Goal: Information Seeking & Learning: Check status

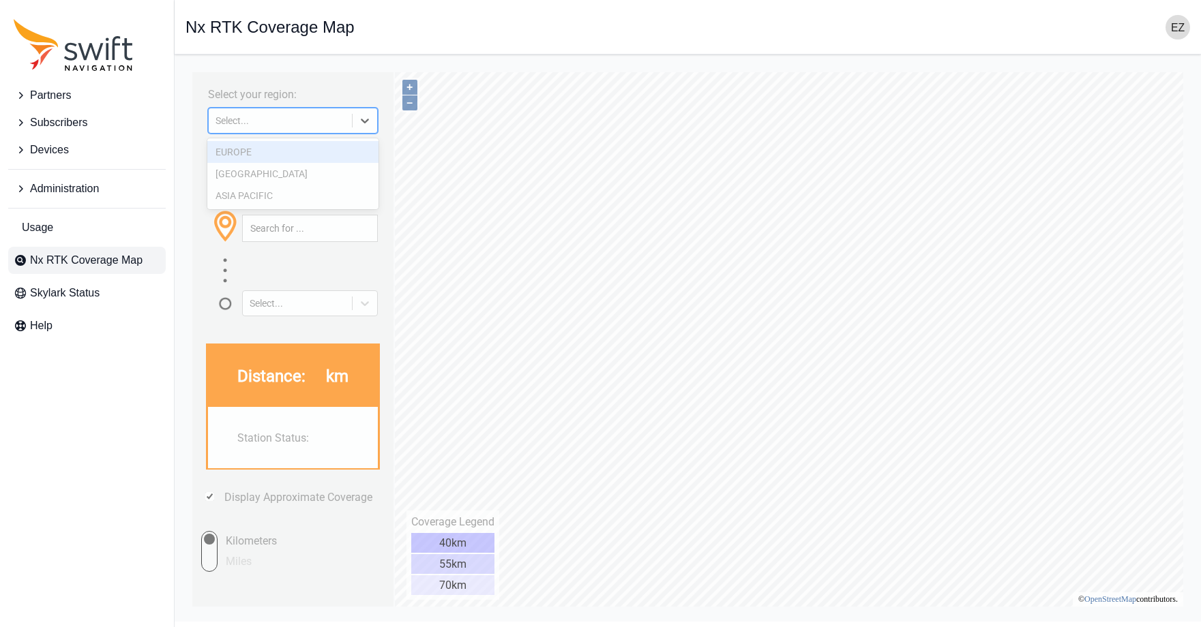
click at [359, 122] on icon at bounding box center [365, 121] width 14 height 14
click at [313, 179] on div "[GEOGRAPHIC_DATA]" at bounding box center [293, 174] width 172 height 22
click at [368, 117] on icon at bounding box center [365, 121] width 14 height 14
drag, startPoint x: 314, startPoint y: 147, endPoint x: 362, endPoint y: 117, distance: 56.8
click at [315, 149] on div "EUROPE" at bounding box center [293, 152] width 172 height 22
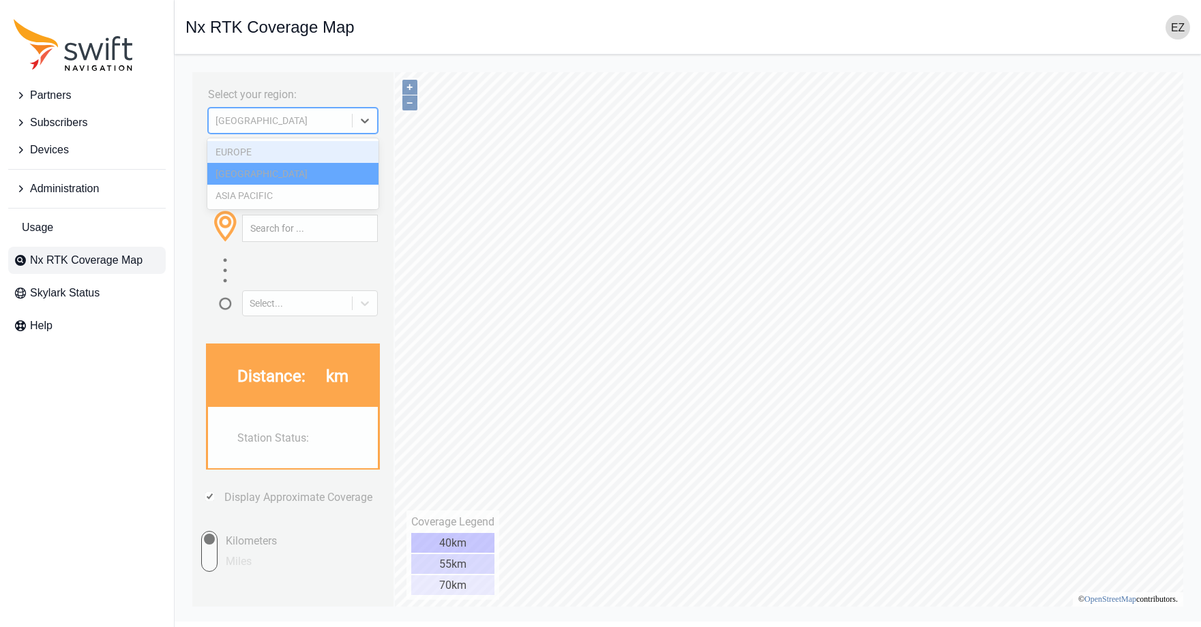
click at [361, 117] on icon at bounding box center [365, 121] width 14 height 14
click at [371, 110] on div at bounding box center [365, 120] width 25 height 25
click at [376, 120] on div at bounding box center [365, 120] width 25 height 25
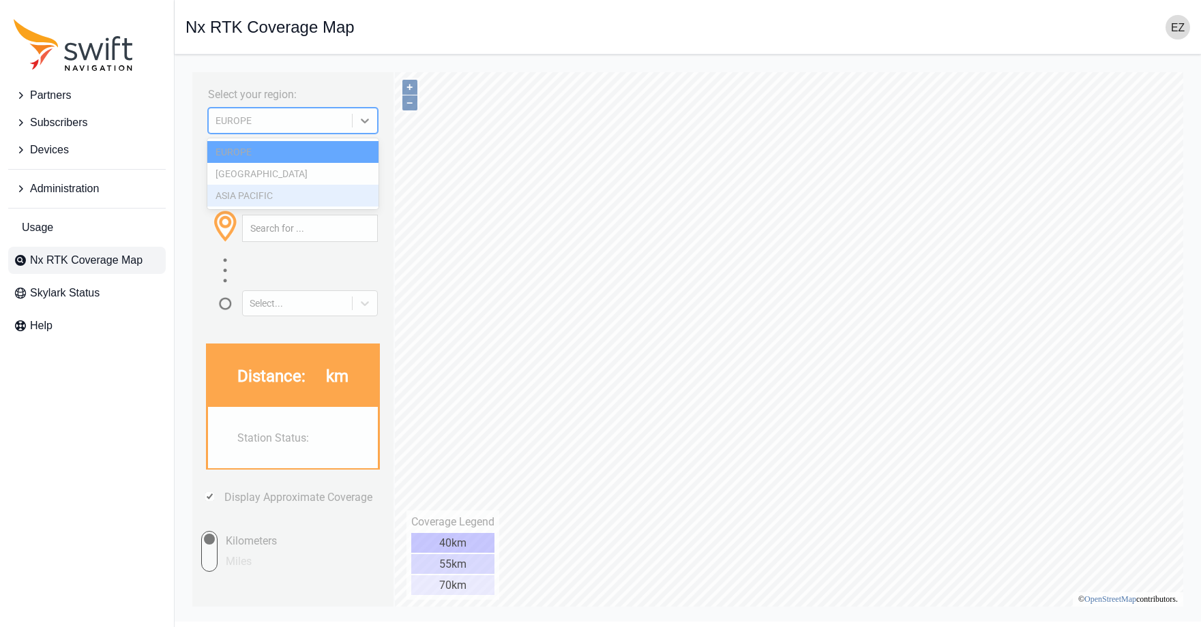
click at [263, 203] on div "ASIA PACIFIC" at bounding box center [293, 196] width 172 height 22
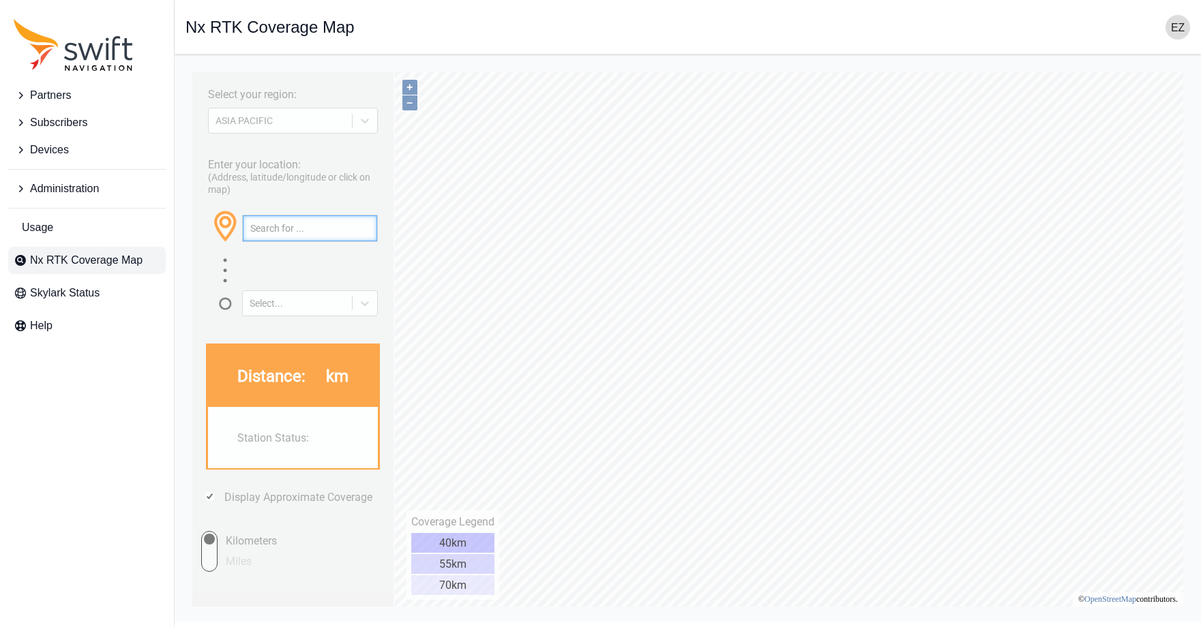
click at [325, 222] on input "text" at bounding box center [310, 229] width 134 height 26
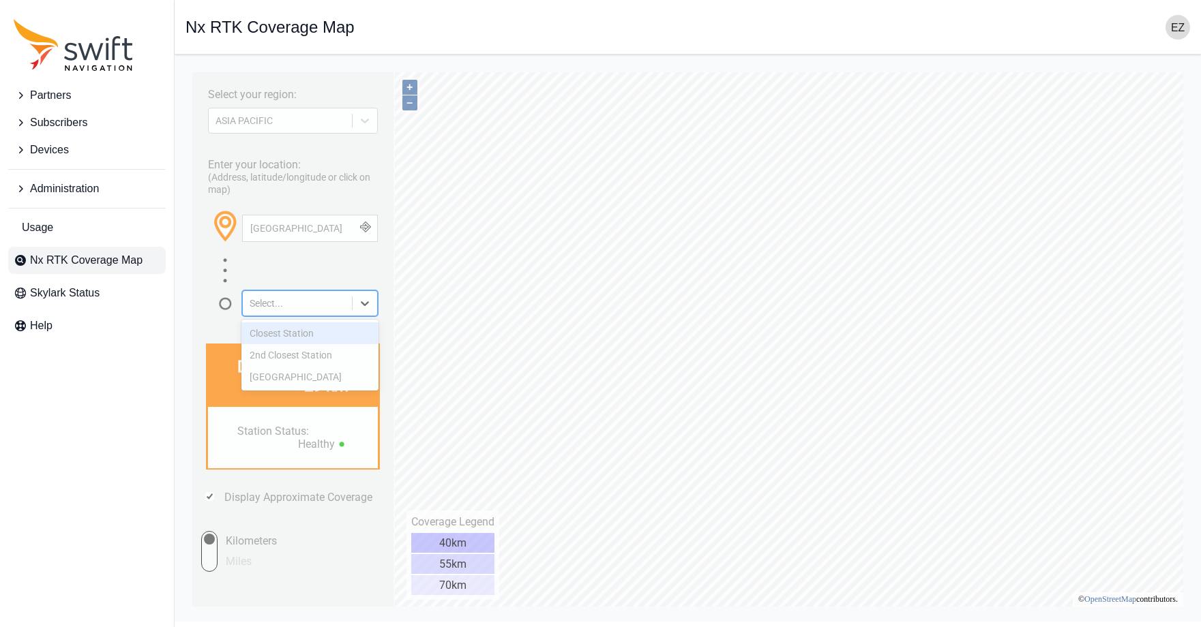
click at [370, 306] on icon at bounding box center [365, 304] width 14 height 14
click at [336, 338] on div "Closest Station" at bounding box center [310, 334] width 138 height 22
drag, startPoint x: 365, startPoint y: 304, endPoint x: 334, endPoint y: 348, distance: 53.4
click at [363, 308] on div at bounding box center [365, 303] width 25 height 25
click at [323, 360] on div "2nd Closest Station" at bounding box center [310, 355] width 138 height 22
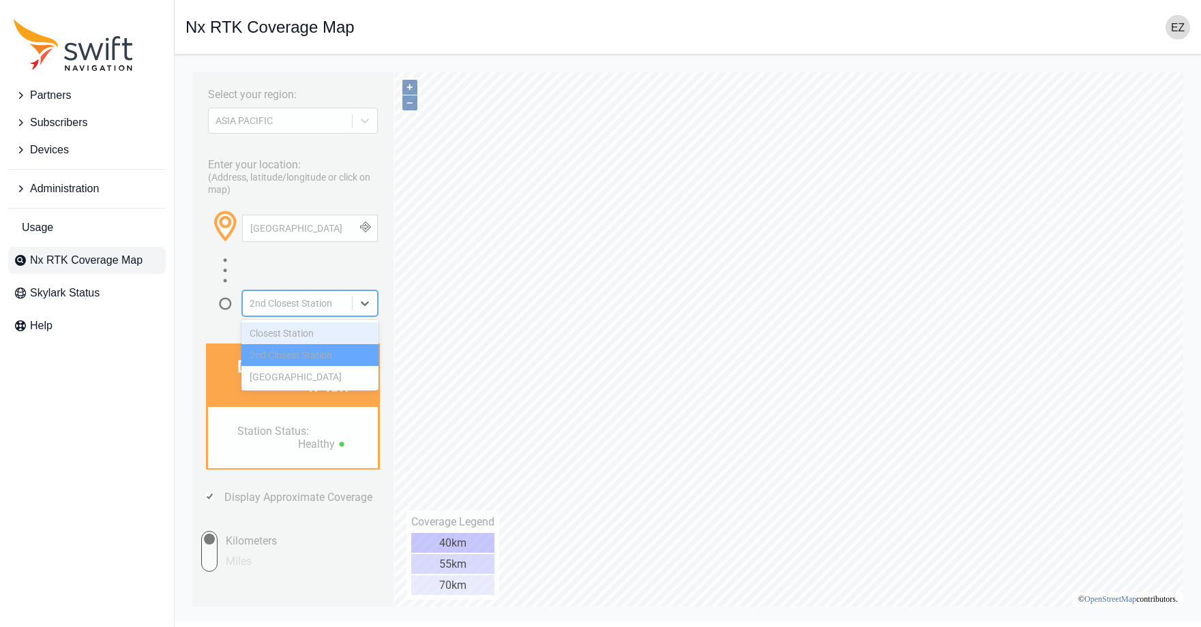
click at [365, 309] on div at bounding box center [365, 303] width 25 height 25
click at [341, 381] on div "[GEOGRAPHIC_DATA]" at bounding box center [310, 377] width 138 height 22
click at [357, 116] on div at bounding box center [365, 120] width 25 height 25
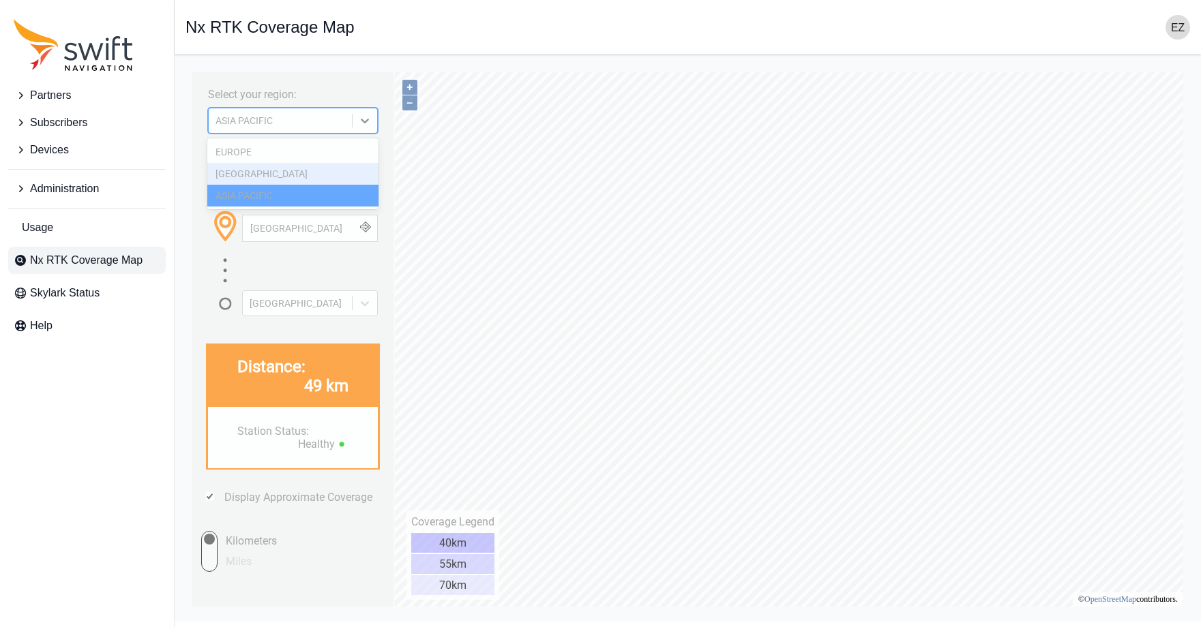
click at [308, 181] on div "[GEOGRAPHIC_DATA]" at bounding box center [293, 174] width 172 height 22
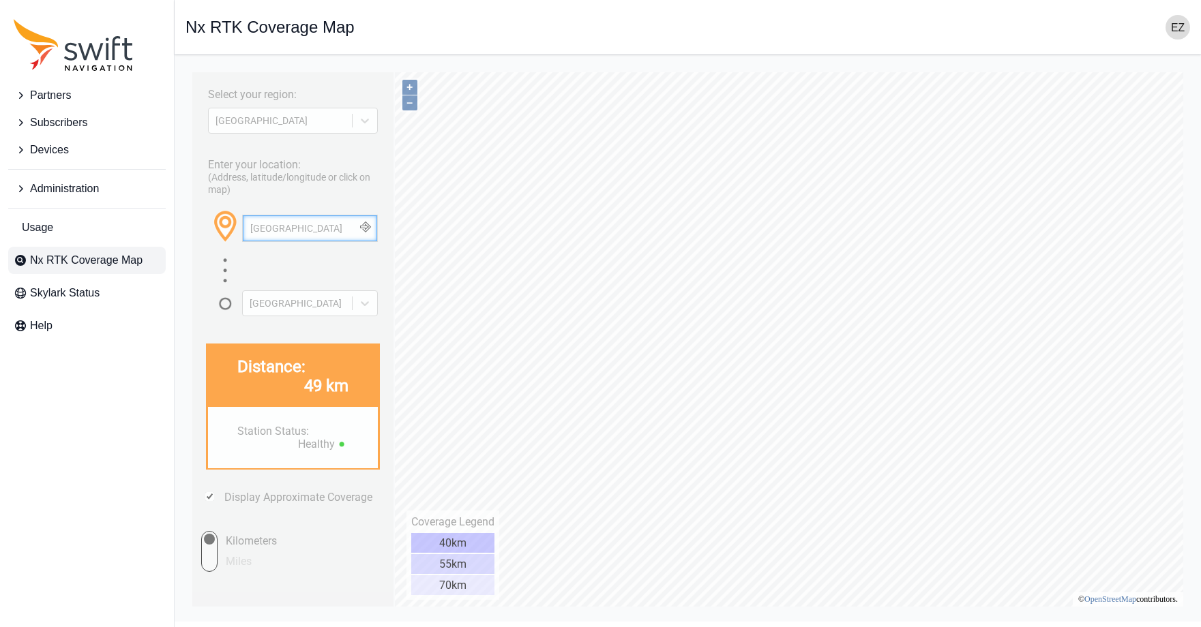
drag, startPoint x: 276, startPoint y: 229, endPoint x: 132, endPoint y: 178, distance: 152.1
click at [186, 65] on html "Select your region: [GEOGRAPHIC_DATA] Enter your location: (Address, latitude/l…" at bounding box center [688, 65] width 1005 height 0
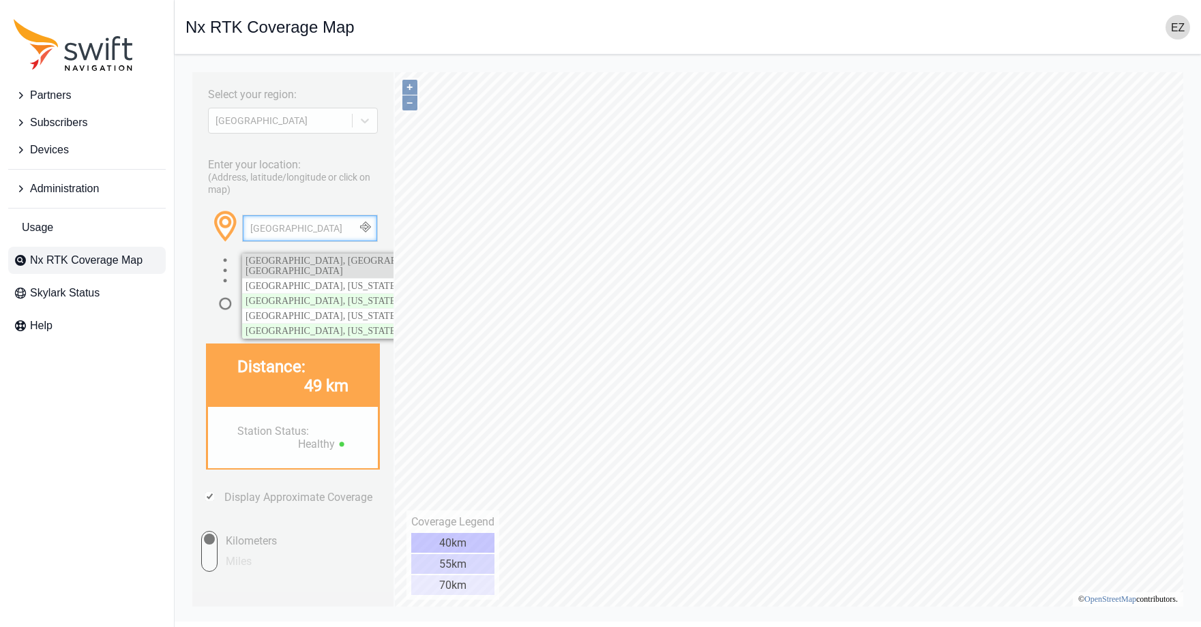
type input "[GEOGRAPHIC_DATA]"
click at [268, 256] on span "[GEOGRAPHIC_DATA], [GEOGRAPHIC_DATA], [US_STATE], [GEOGRAPHIC_DATA]" at bounding box center [375, 266] width 258 height 20
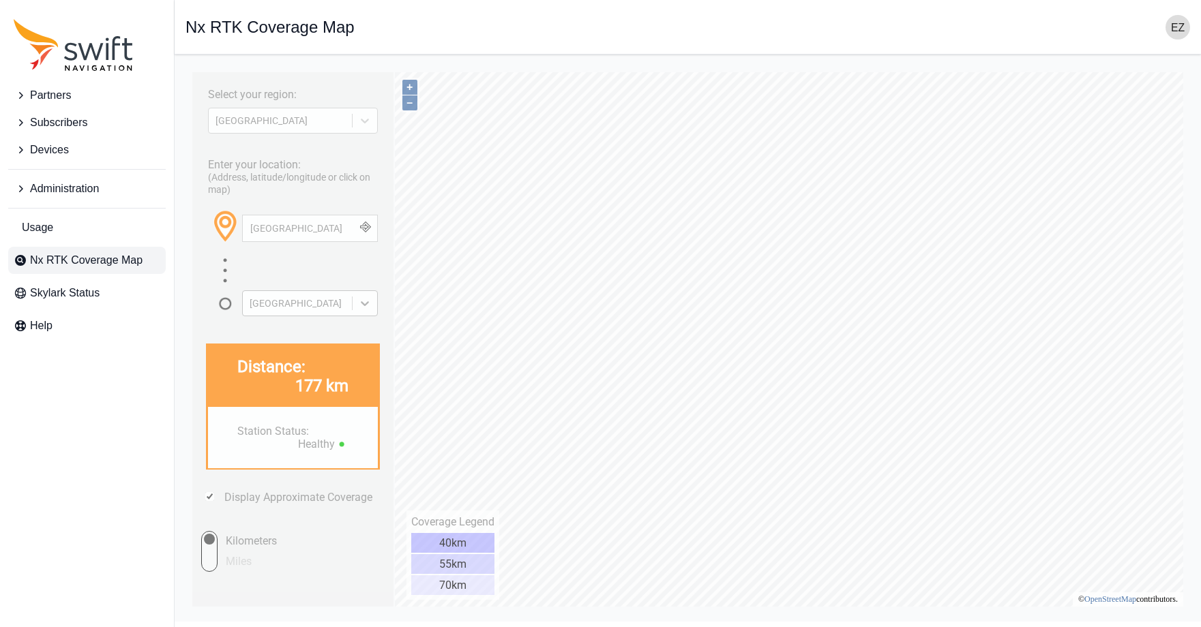
click at [362, 299] on icon at bounding box center [365, 304] width 14 height 14
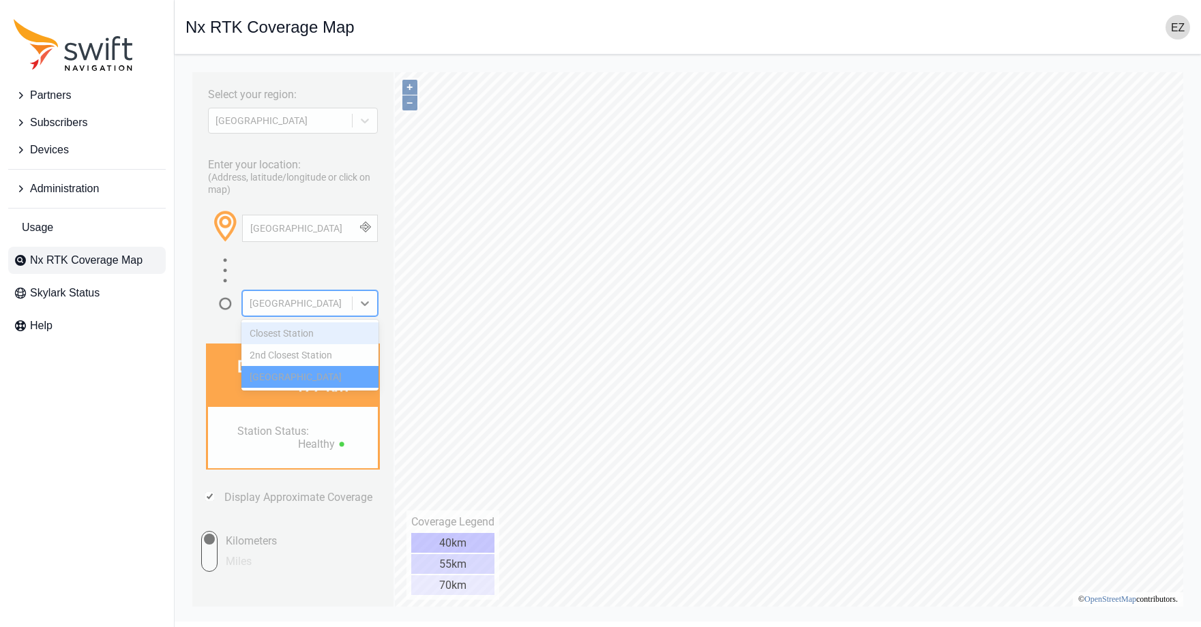
click at [332, 332] on div "Closest Station" at bounding box center [310, 334] width 138 height 22
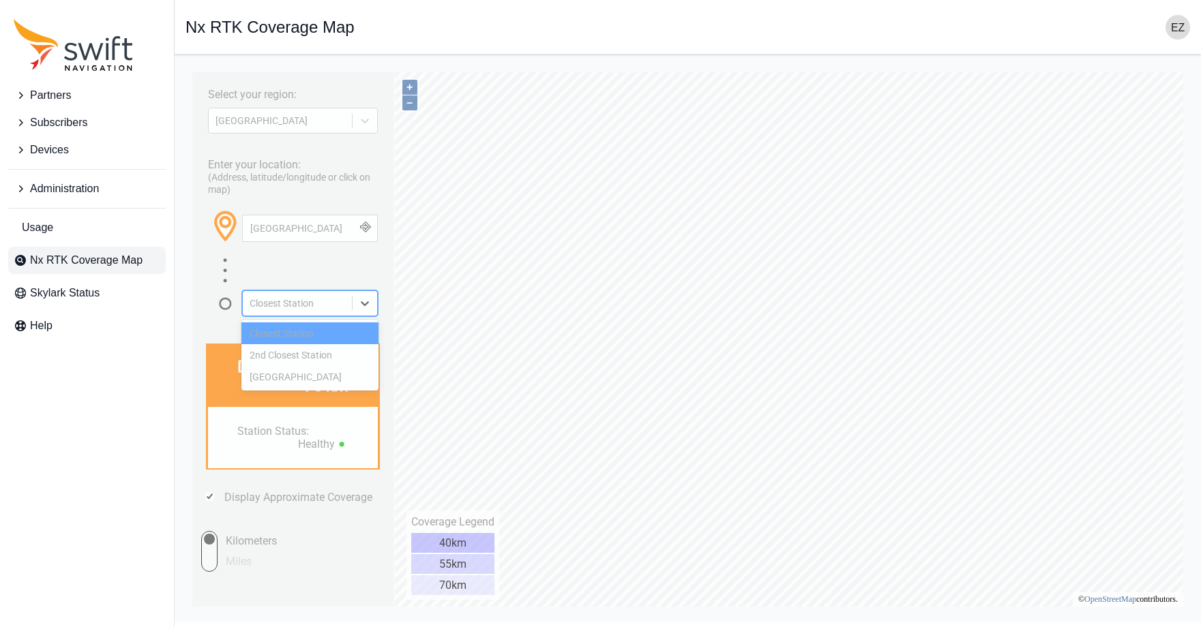
click at [353, 293] on div at bounding box center [365, 303] width 25 height 25
click at [335, 353] on div "2nd Closest Station" at bounding box center [310, 355] width 138 height 22
